Goal: Information Seeking & Learning: Compare options

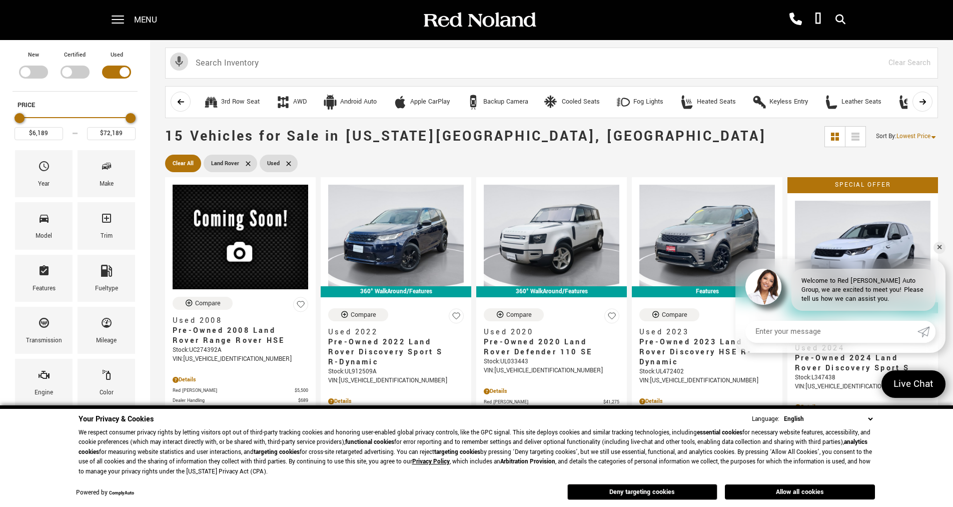
click at [26, 72] on div "Filter by Vehicle Type" at bounding box center [33, 72] width 29 height 13
type input "$166,622"
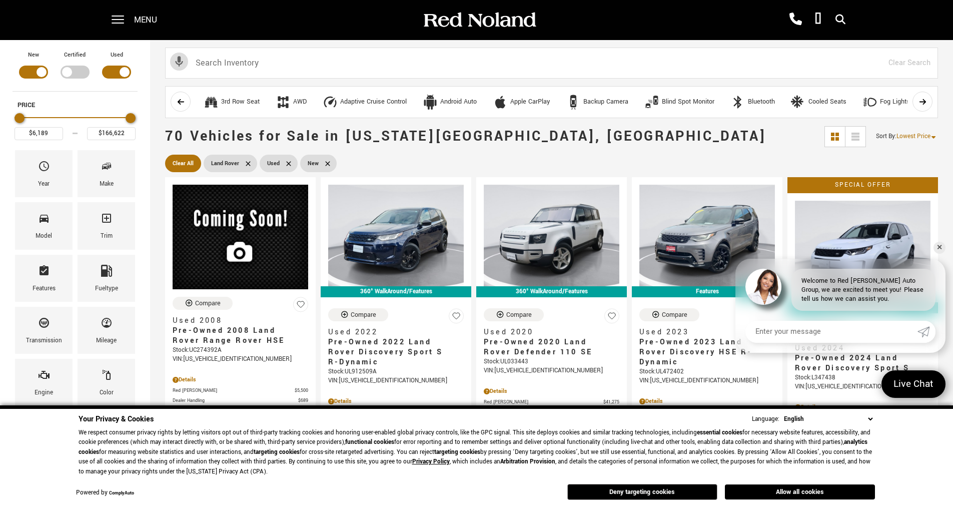
click at [127, 72] on div "Filter by Vehicle Type" at bounding box center [116, 72] width 29 height 13
type input "$55,987"
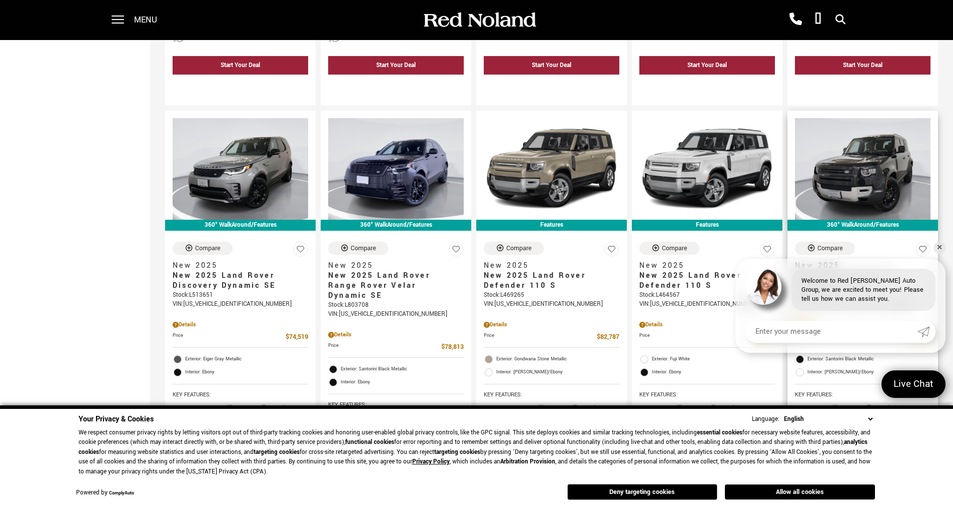
scroll to position [901, 0]
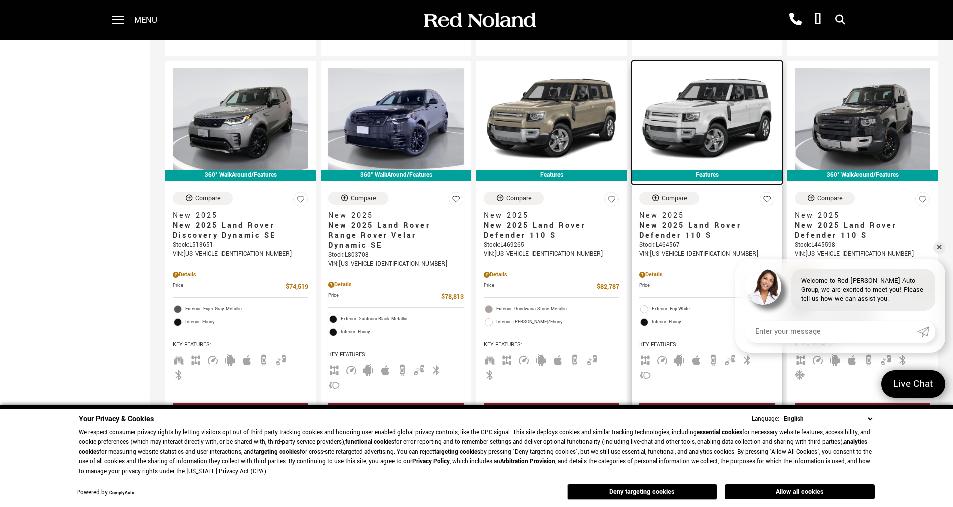
click at [707, 92] on img at bounding box center [707, 119] width 136 height 102
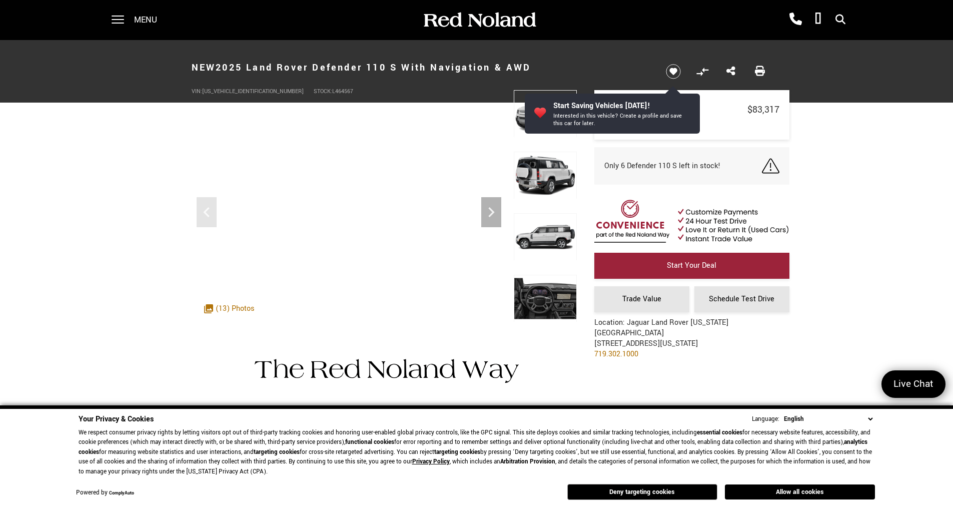
click at [550, 229] on img at bounding box center [545, 237] width 63 height 48
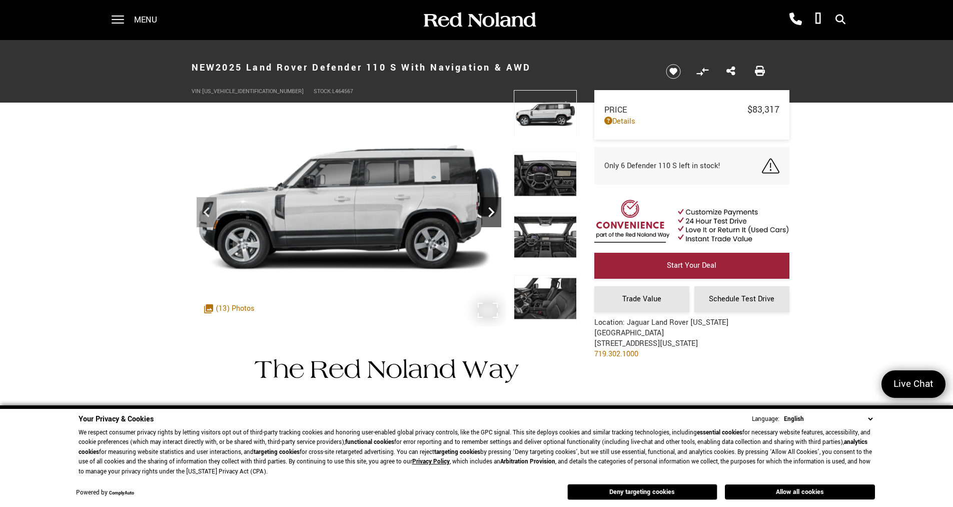
drag, startPoint x: 491, startPoint y: 208, endPoint x: 499, endPoint y: 213, distance: 9.7
click at [499, 213] on icon "Next" at bounding box center [491, 212] width 20 height 20
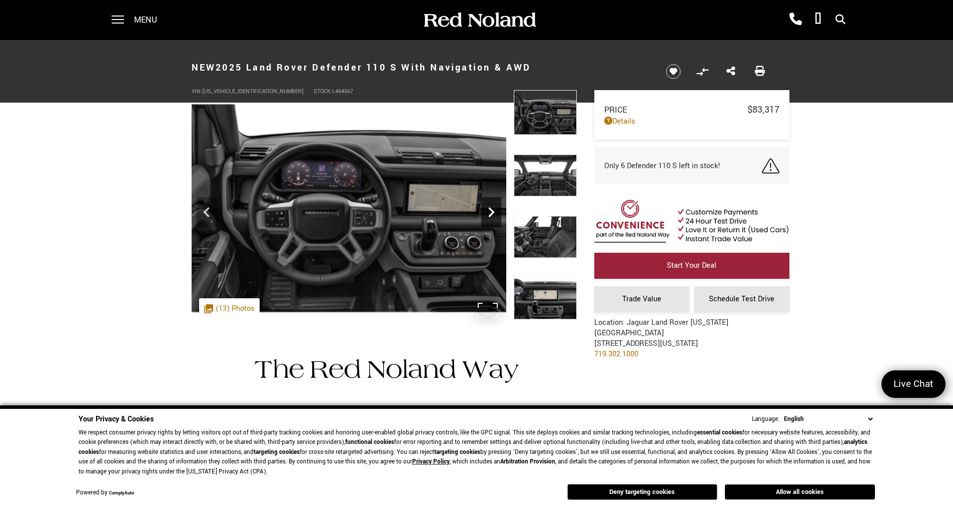
click at [492, 210] on icon "Next" at bounding box center [491, 212] width 6 height 10
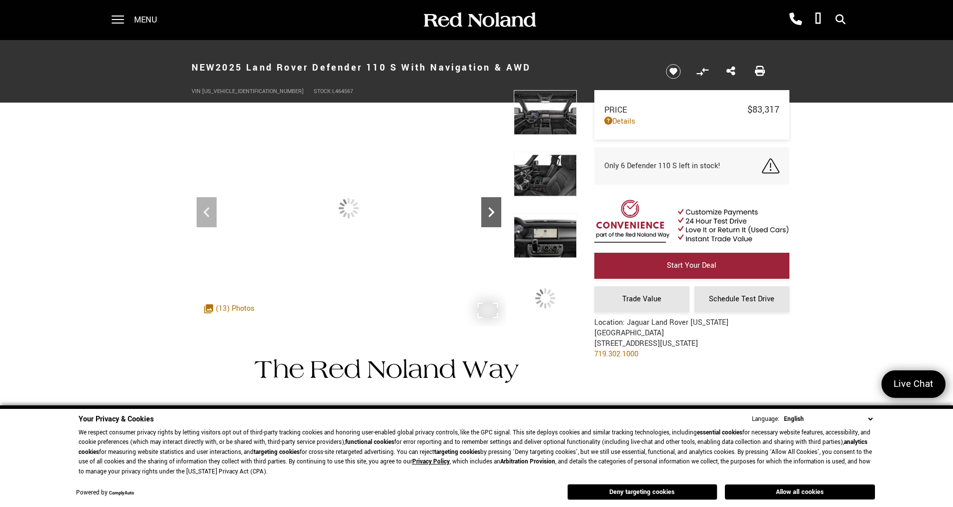
click at [492, 210] on icon "Next" at bounding box center [491, 212] width 6 height 10
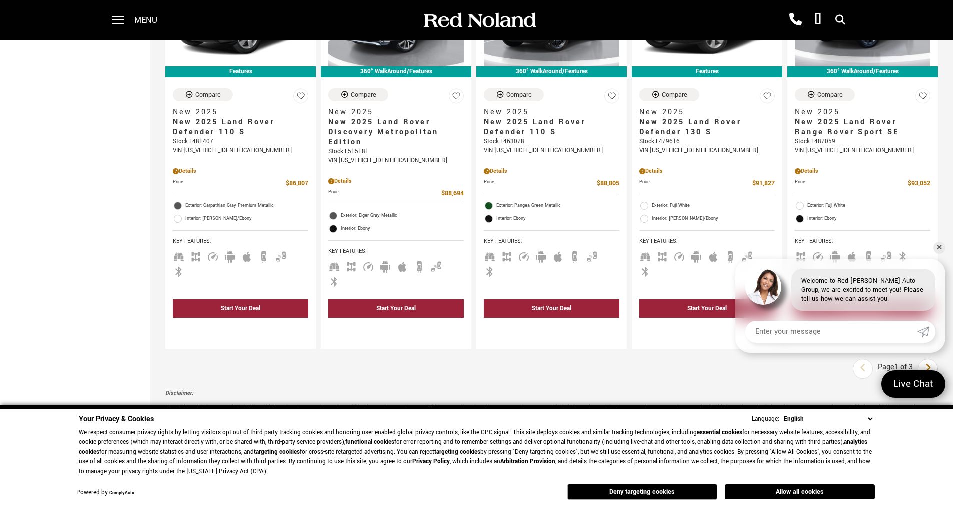
scroll to position [1551, 0]
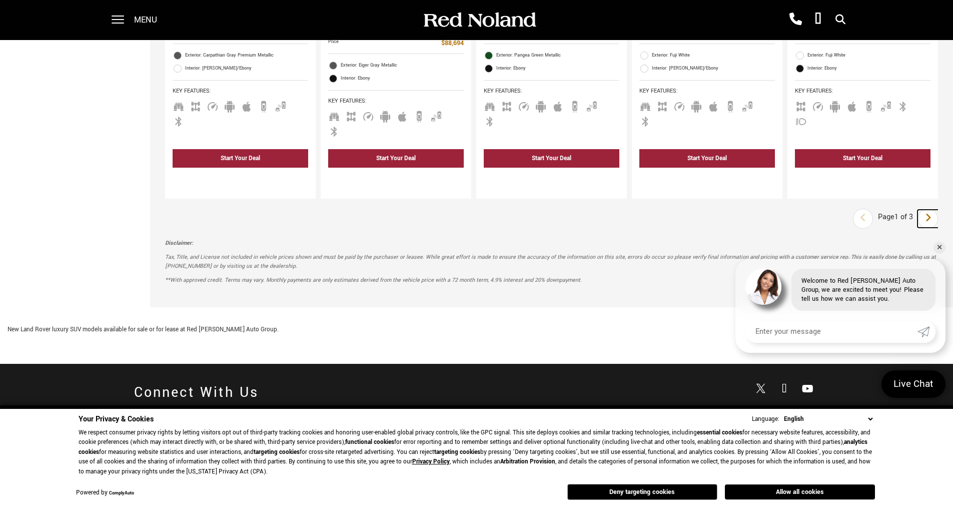
click at [932, 210] on icon "next page" at bounding box center [928, 218] width 7 height 16
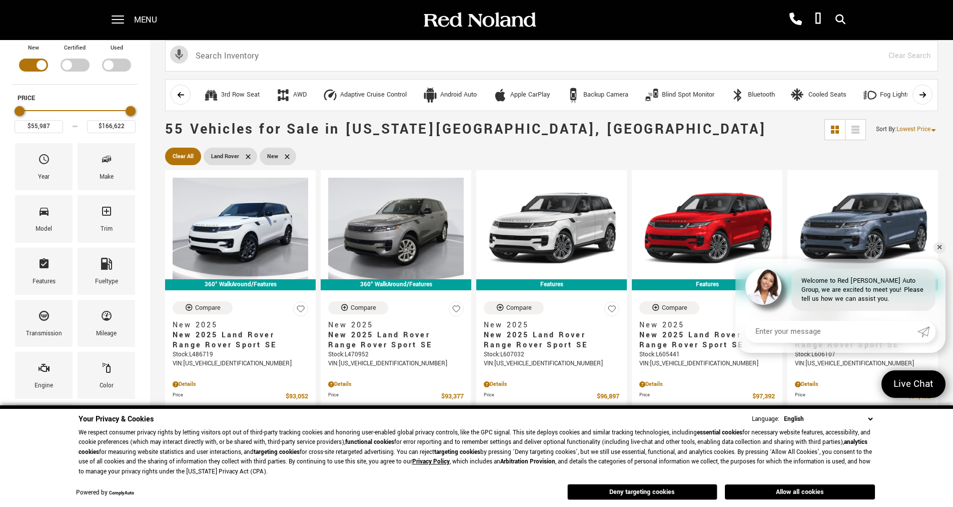
scroll to position [100, 0]
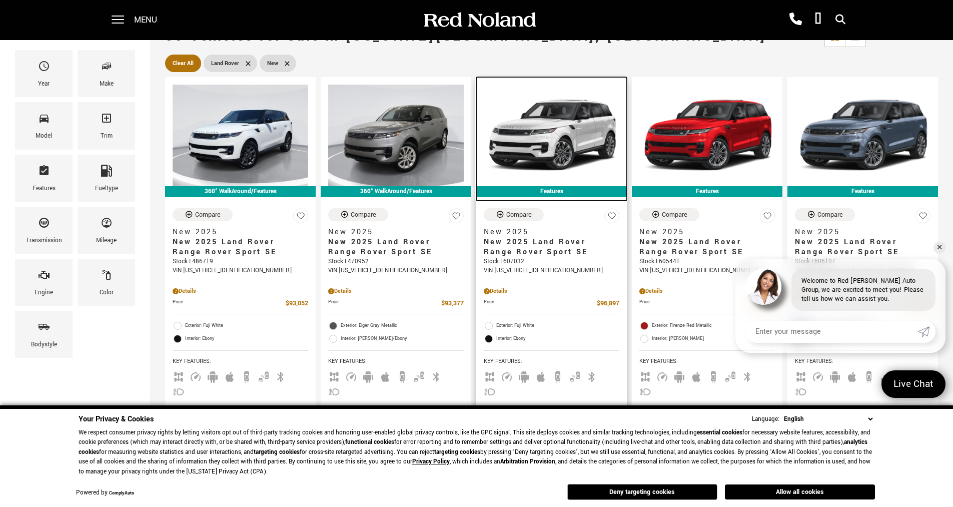
click at [571, 133] on img at bounding box center [552, 136] width 136 height 102
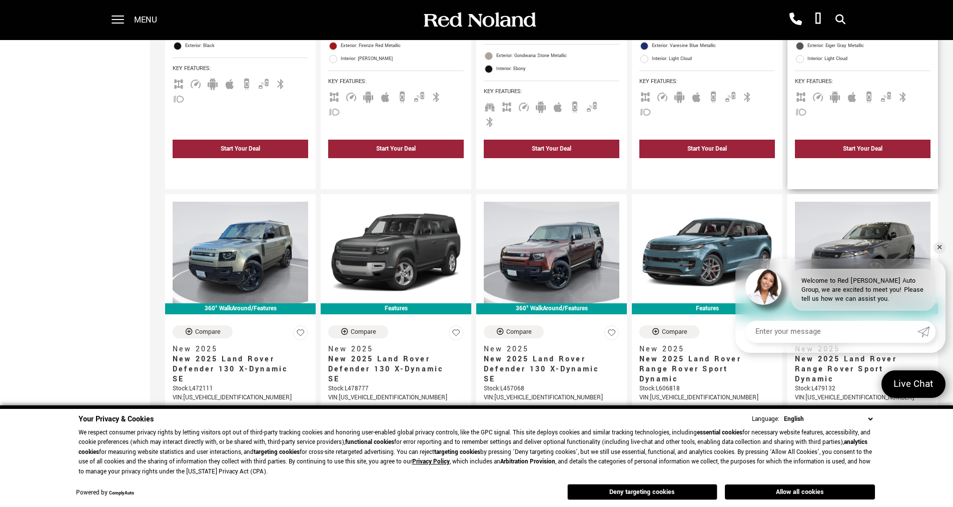
scroll to position [817, 0]
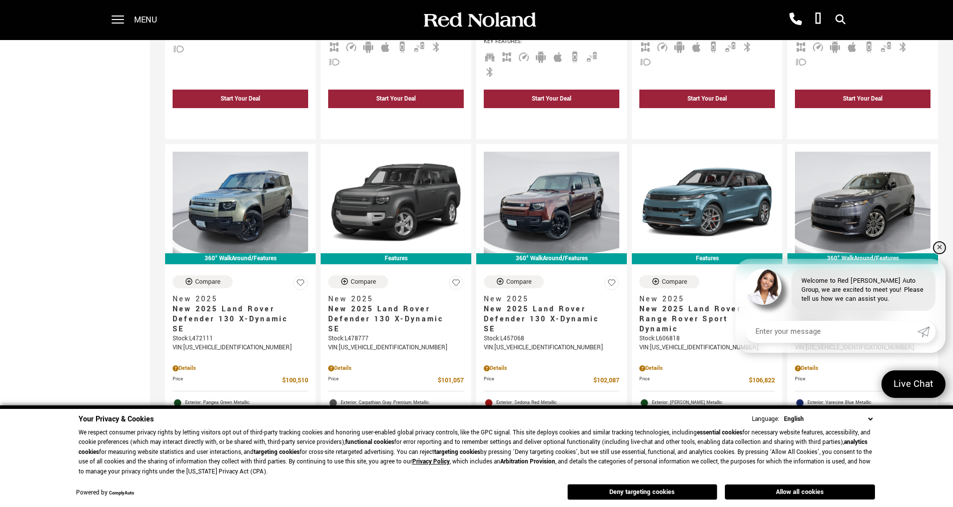
click at [941, 247] on link "✕" at bounding box center [940, 248] width 12 height 12
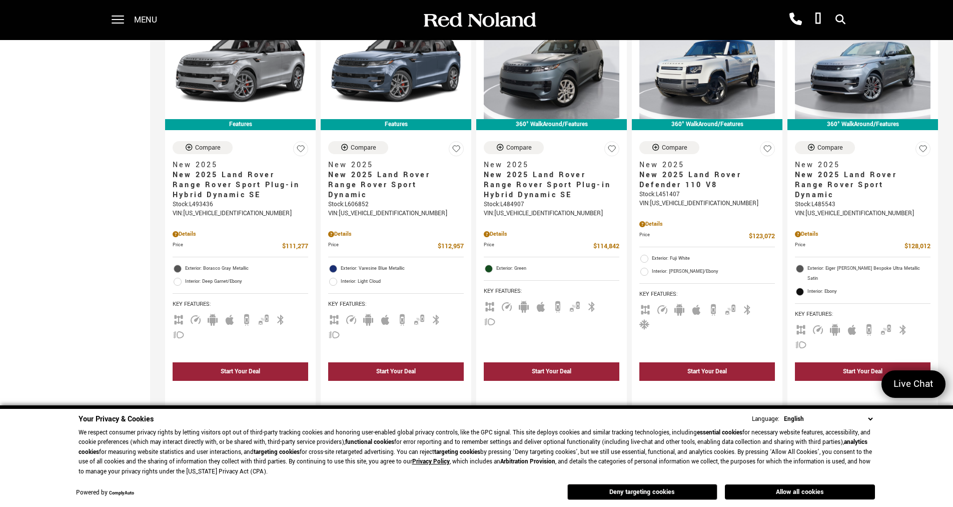
scroll to position [1367, 0]
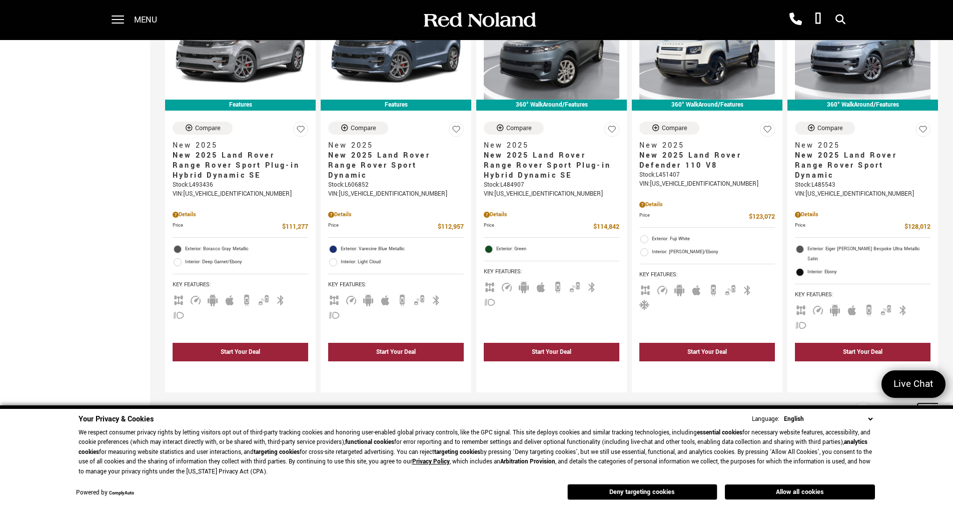
click at [932, 403] on link "Next" at bounding box center [929, 412] width 22 height 18
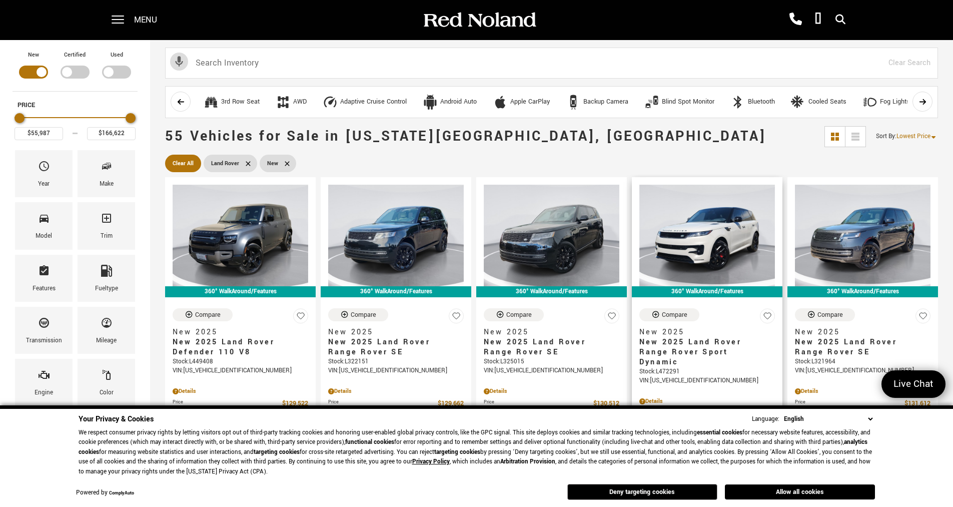
scroll to position [50, 0]
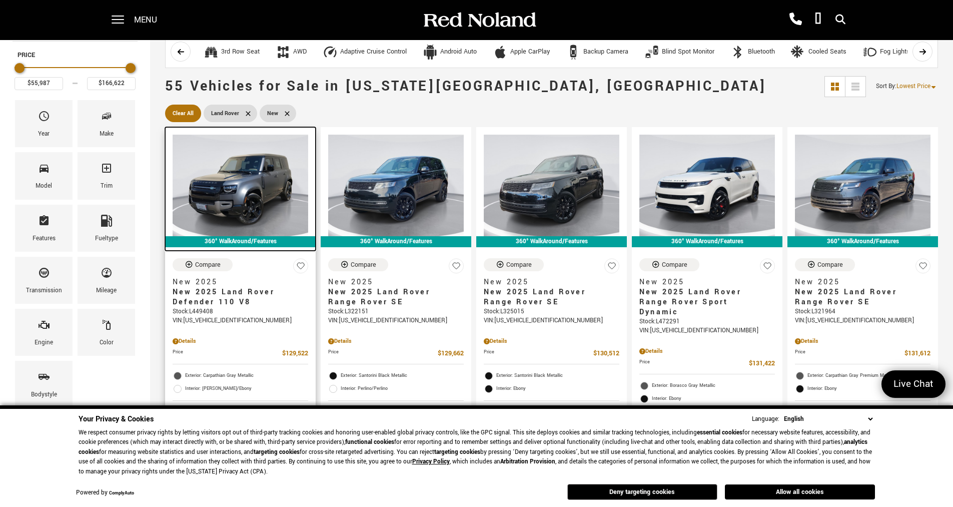
click at [251, 199] on img at bounding box center [241, 186] width 136 height 102
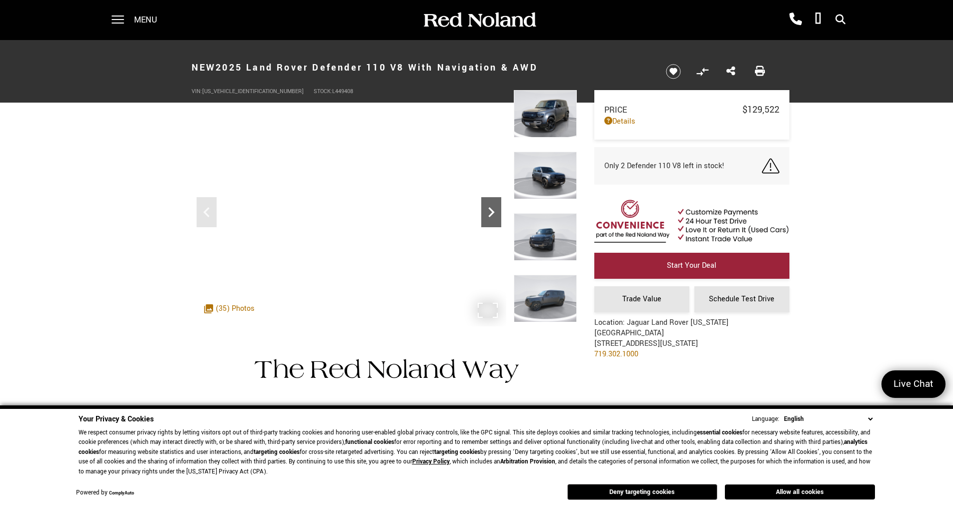
click at [488, 212] on icon "Next" at bounding box center [491, 212] width 20 height 20
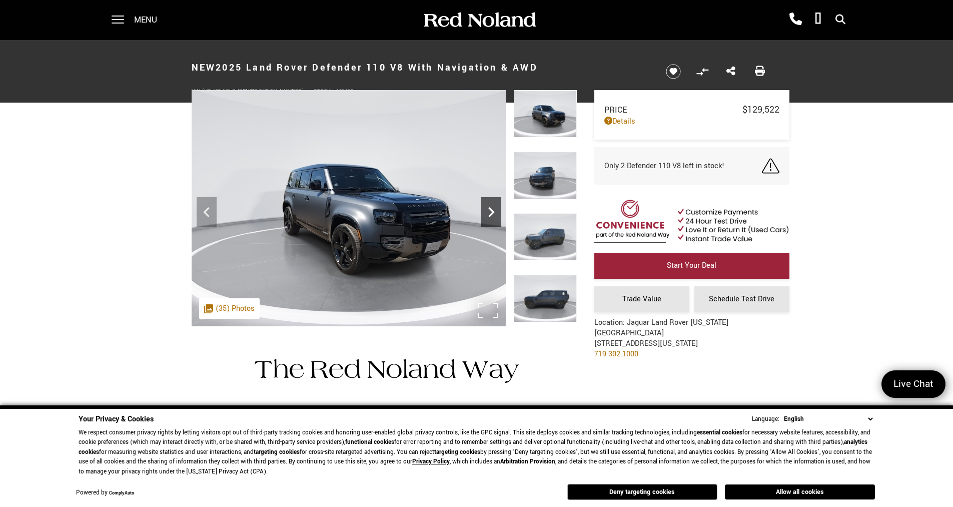
click at [489, 206] on icon "Next" at bounding box center [491, 212] width 20 height 20
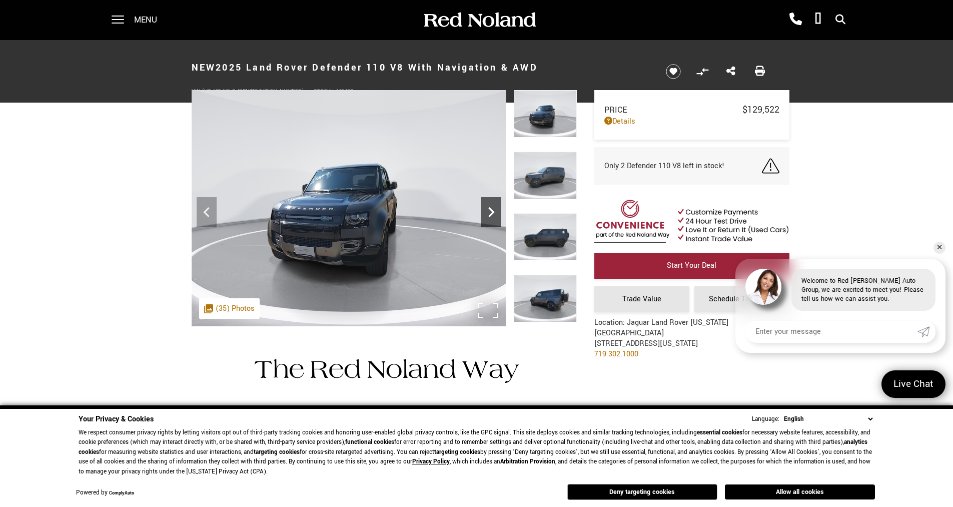
click at [490, 206] on icon "Next" at bounding box center [491, 212] width 20 height 20
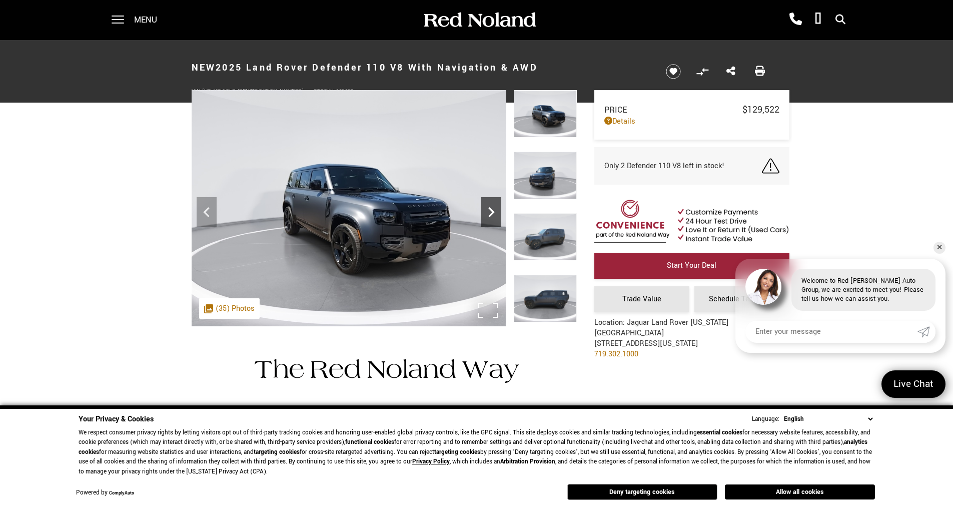
click at [490, 206] on icon "Next" at bounding box center [491, 212] width 20 height 20
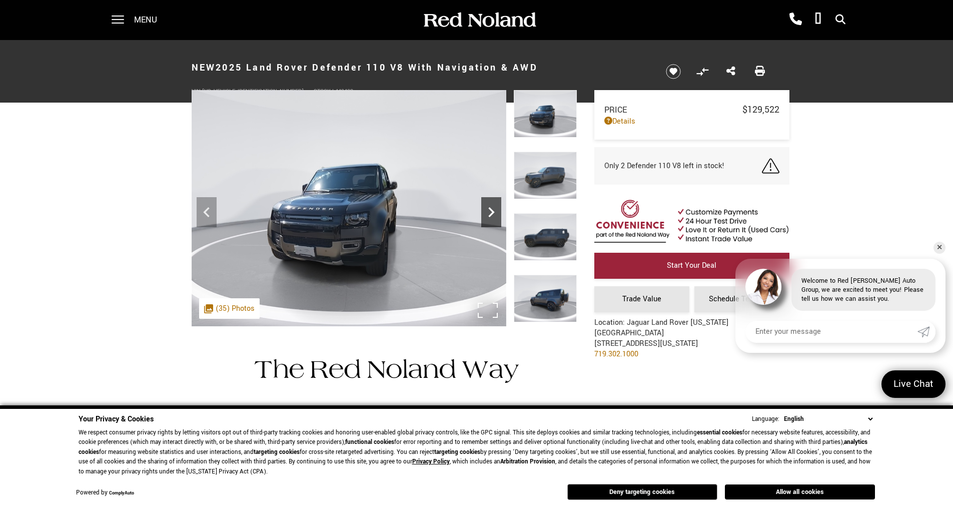
click at [491, 206] on icon "Next" at bounding box center [491, 212] width 20 height 20
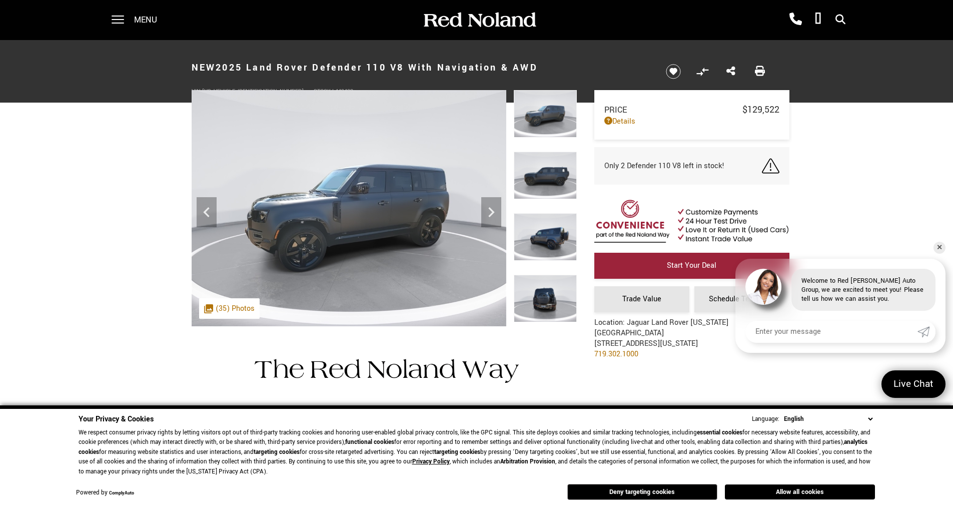
click at [544, 174] on img at bounding box center [545, 176] width 63 height 48
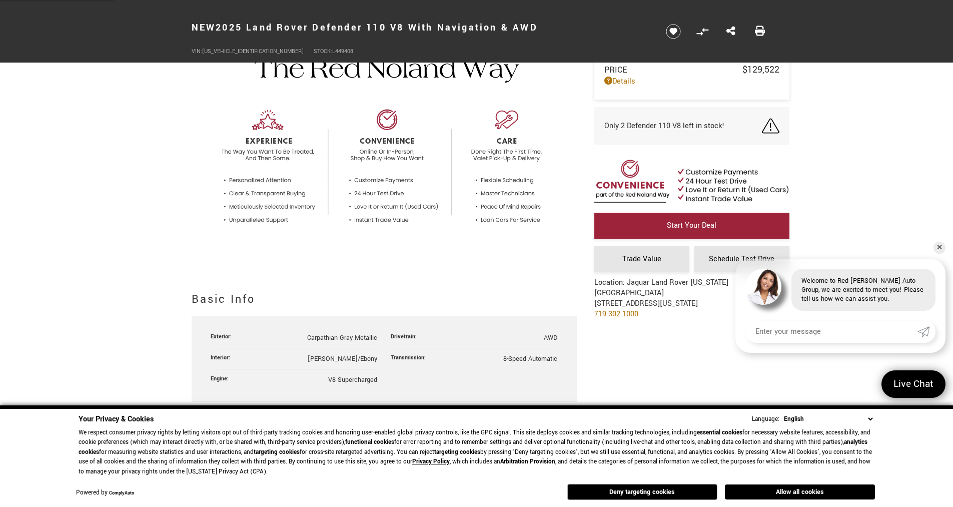
scroll to position [500, 0]
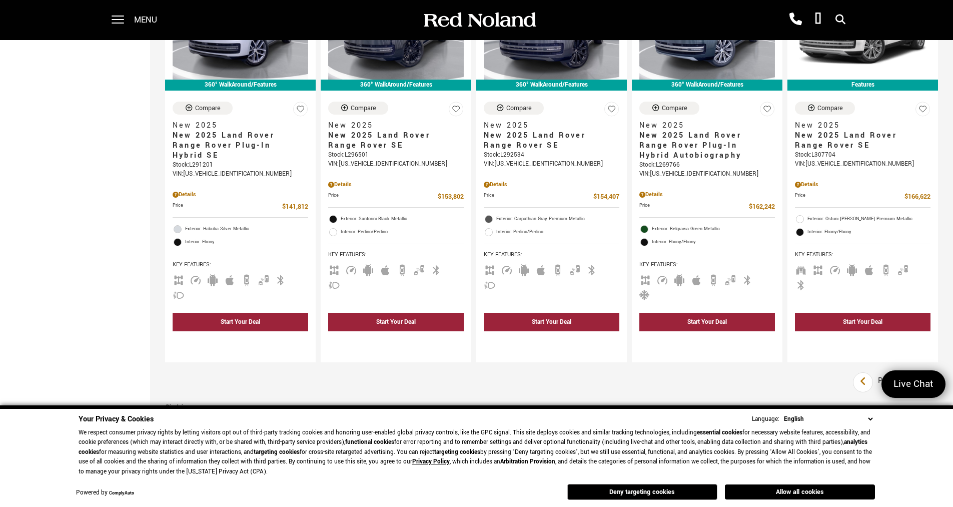
scroll to position [1051, 0]
